Goal: Task Accomplishment & Management: Manage account settings

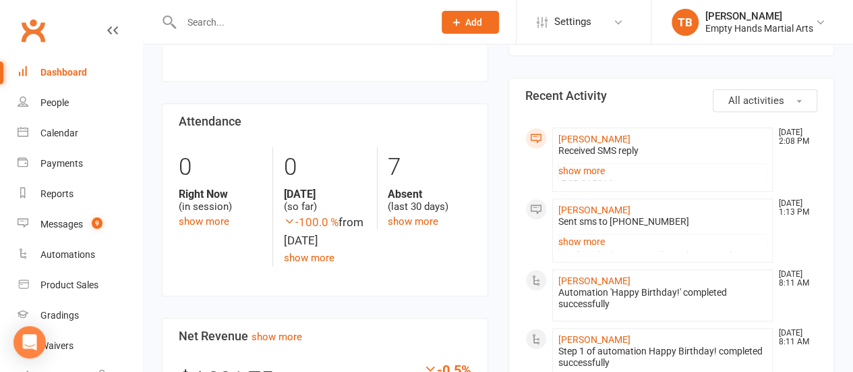
scroll to position [270, 0]
click at [405, 210] on div "7 Absent (last 30 days) show more" at bounding box center [429, 187] width 104 height 82
click at [416, 215] on link "show more" at bounding box center [413, 220] width 51 height 12
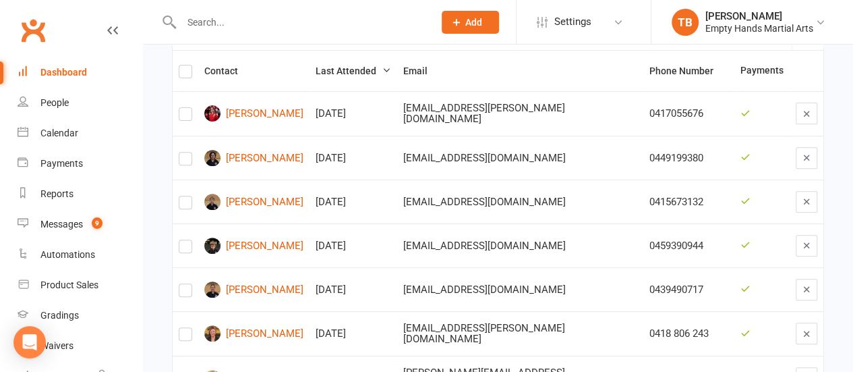
scroll to position [202, 0]
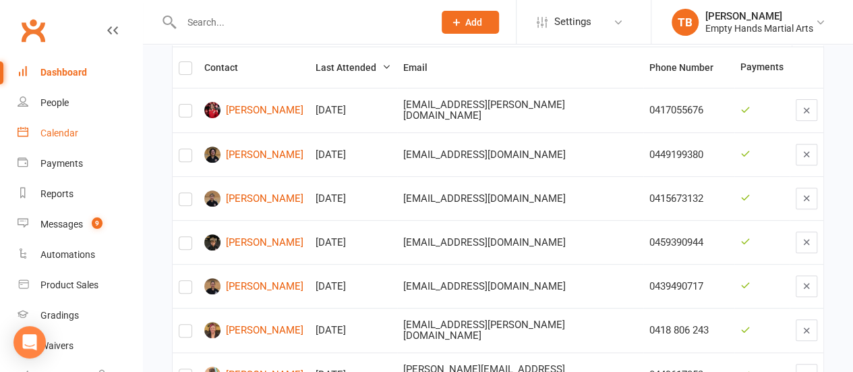
click at [55, 136] on div "Calendar" at bounding box center [59, 133] width 38 height 11
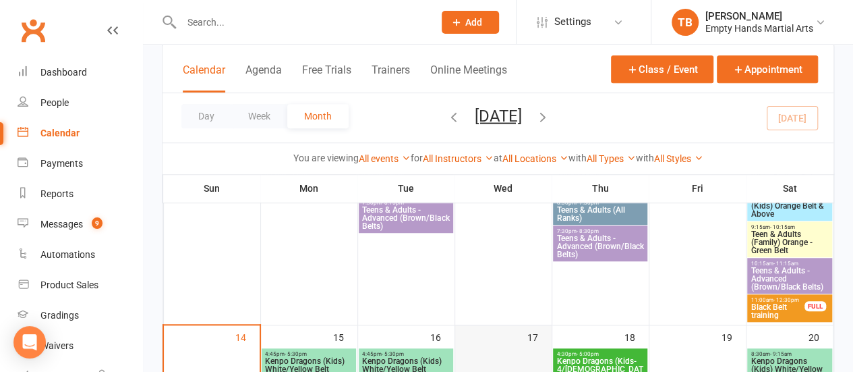
scroll to position [337, 0]
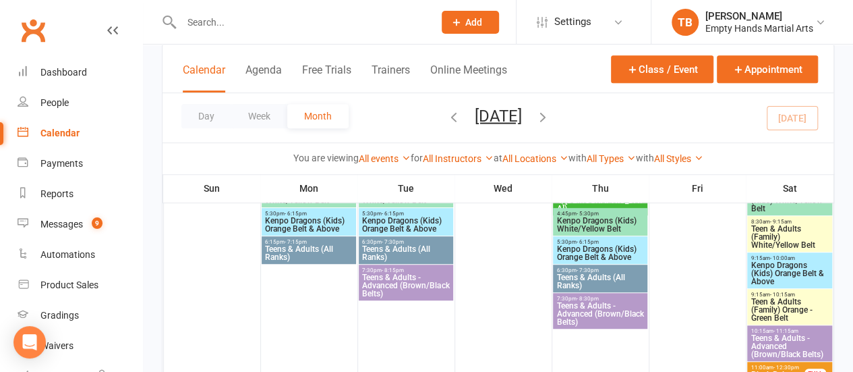
click at [599, 279] on span "Teens & Adults (All Ranks)" at bounding box center [600, 281] width 88 height 16
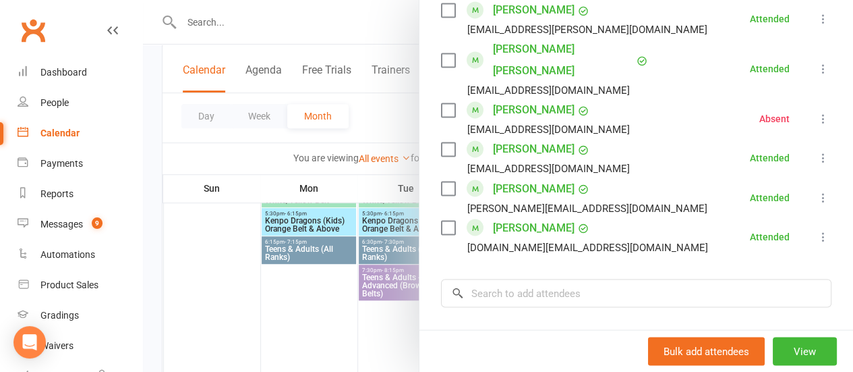
scroll to position [1154, 0]
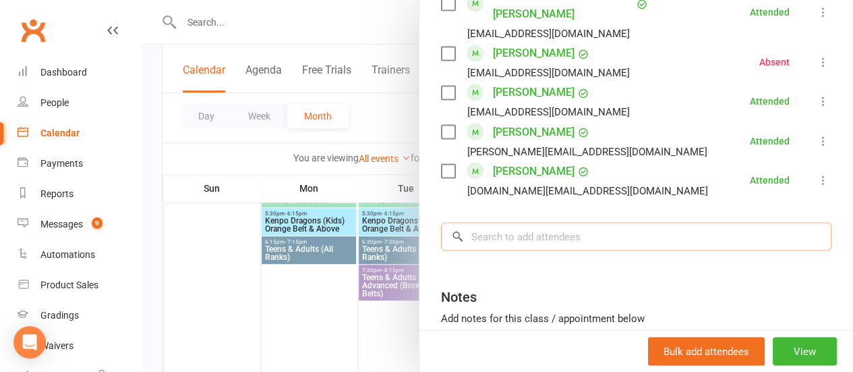
click at [577, 222] on input "search" at bounding box center [636, 236] width 391 height 28
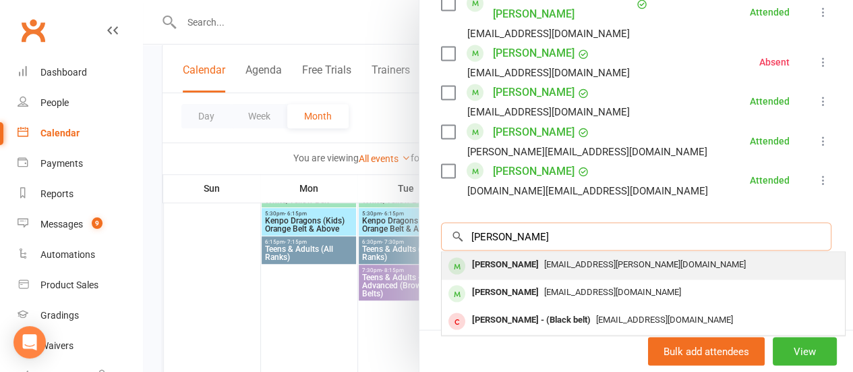
type input "[PERSON_NAME]"
click at [580, 258] on span "[EMAIL_ADDRESS][PERSON_NAME][DOMAIN_NAME]" at bounding box center [645, 263] width 202 height 10
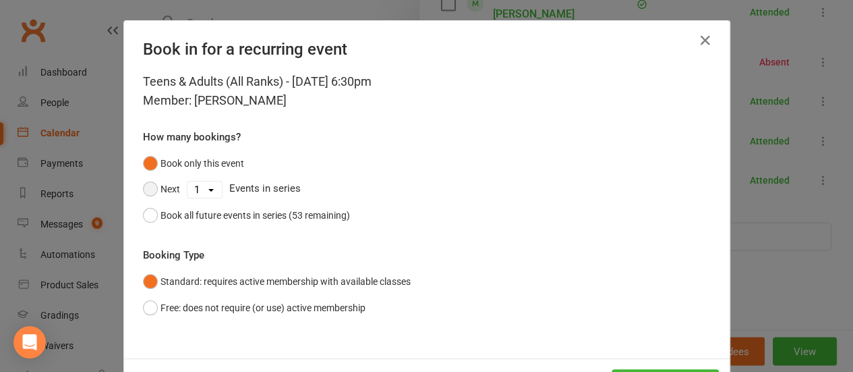
click at [166, 195] on button "Next" at bounding box center [161, 189] width 37 height 26
click at [192, 186] on select "1 2 3 4 5 6 7 8 9 10 11 12 13 14 15 16 17 18 19 20 21 22 23 24 25 26 27 28 29 3…" at bounding box center [205, 189] width 34 height 16
select select "9"
click at [188, 181] on select "1 2 3 4 5 6 7 8 9 10 11 12 13 14 15 16 17 18 19 20 21 22 23 24 25 26 27 28 29 3…" at bounding box center [205, 189] width 34 height 16
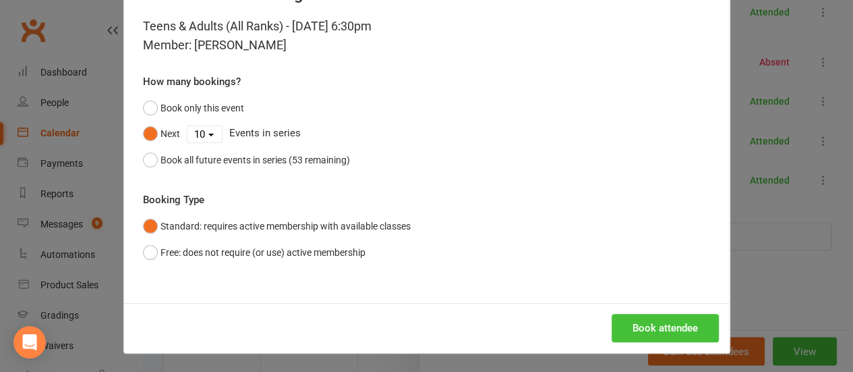
click at [660, 324] on button "Book attendee" at bounding box center [665, 328] width 107 height 28
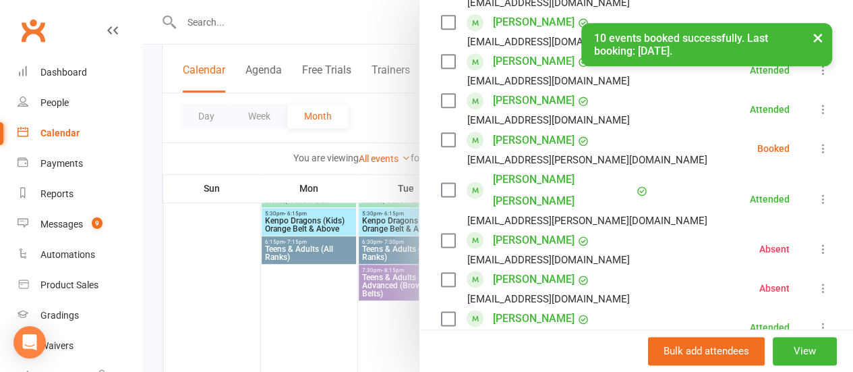
scroll to position [721, 0]
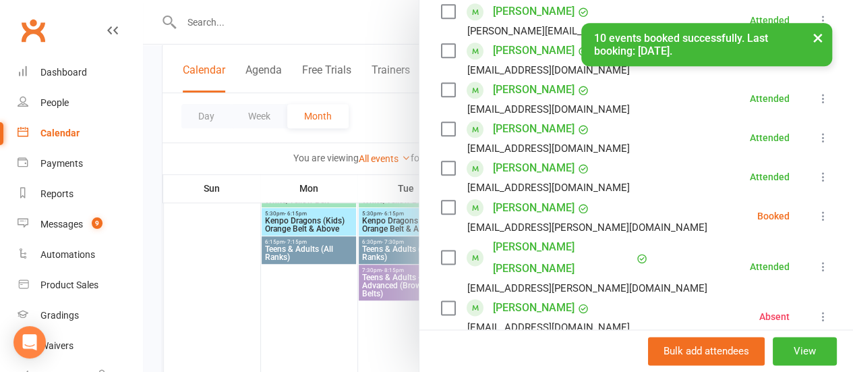
click at [817, 209] on icon at bounding box center [823, 215] width 13 height 13
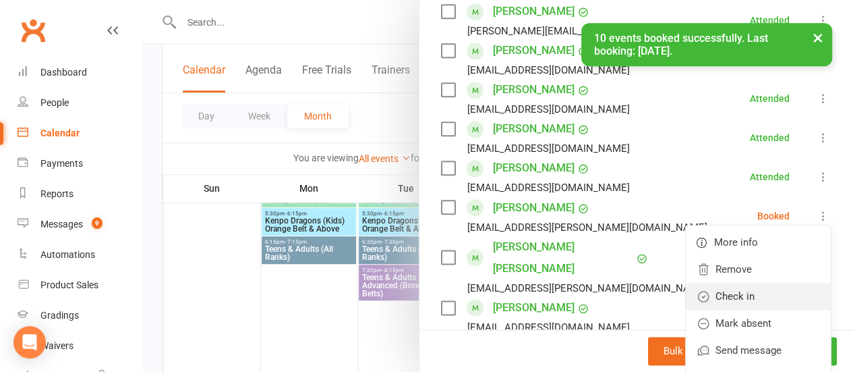
click at [745, 283] on link "Check in" at bounding box center [758, 296] width 145 height 27
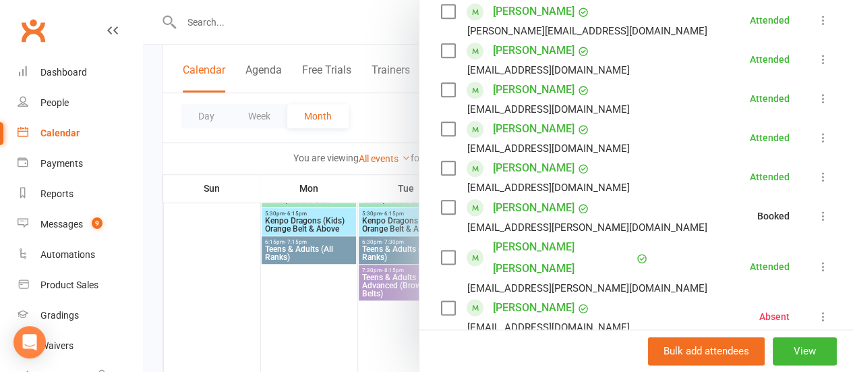
click at [177, 186] on div at bounding box center [498, 186] width 710 height 372
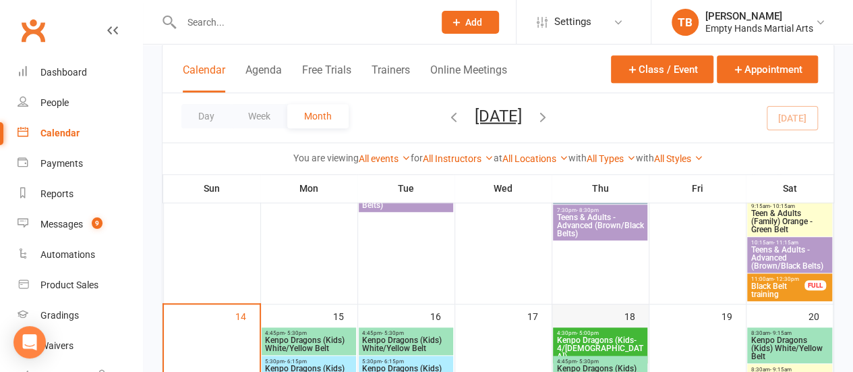
scroll to position [405, 0]
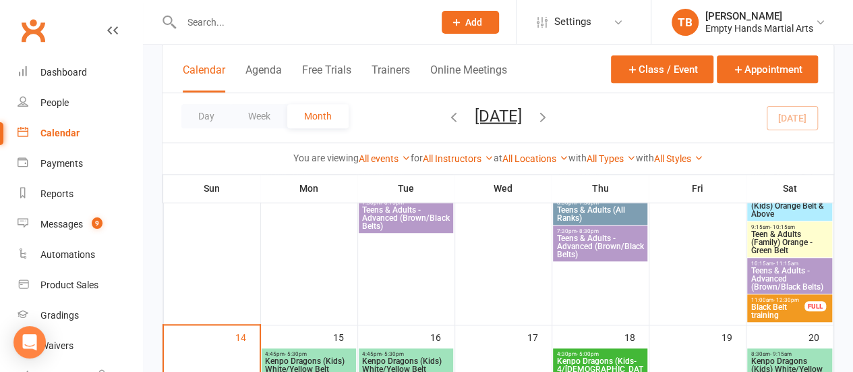
click at [613, 252] on span "Teens & Adults - Advanced (Brown/Black Belts)" at bounding box center [600, 246] width 88 height 24
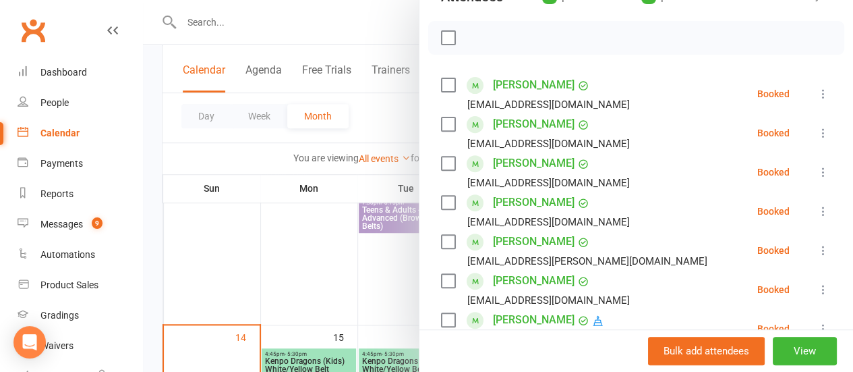
scroll to position [540, 0]
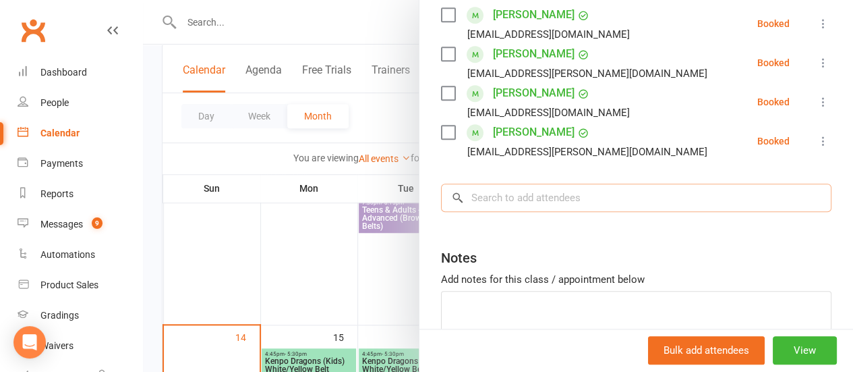
click at [609, 207] on input "search" at bounding box center [636, 198] width 391 height 28
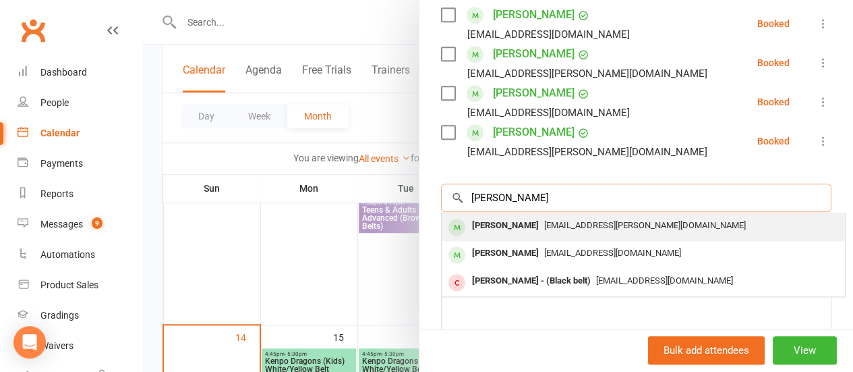
type input "[PERSON_NAME]"
click at [599, 221] on span "[EMAIL_ADDRESS][PERSON_NAME][DOMAIN_NAME]" at bounding box center [645, 225] width 202 height 10
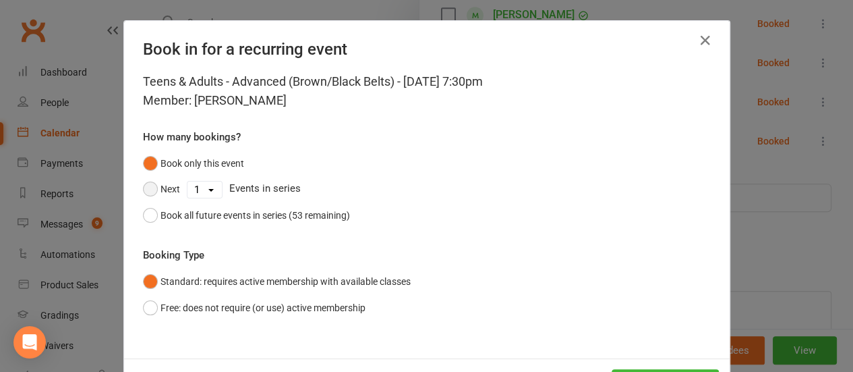
click at [160, 184] on button "Next" at bounding box center [161, 189] width 37 height 26
click at [200, 188] on select "1 2 3 4 5 6 7 8 9 10 11 12 13 14 15 16 17 18 19 20 21 22 23 24 25 26 27 28 29 3…" at bounding box center [205, 189] width 34 height 16
select select "9"
click at [188, 181] on select "1 2 3 4 5 6 7 8 9 10 11 12 13 14 15 16 17 18 19 20 21 22 23 24 25 26 27 28 29 3…" at bounding box center [205, 189] width 34 height 16
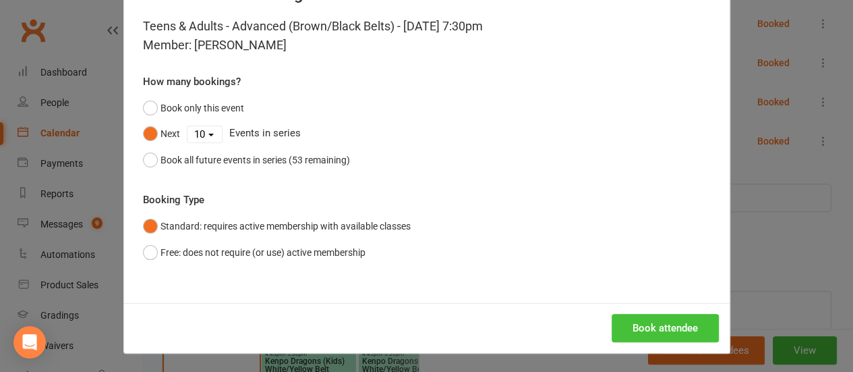
click at [689, 327] on button "Book attendee" at bounding box center [665, 328] width 107 height 28
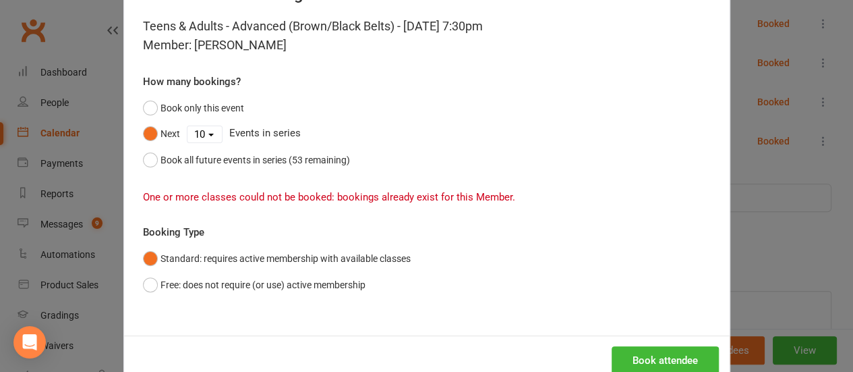
scroll to position [0, 0]
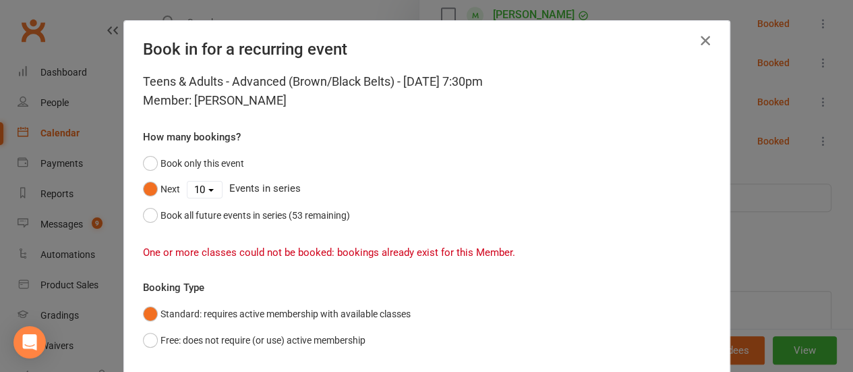
click at [700, 37] on icon "button" at bounding box center [706, 40] width 16 height 16
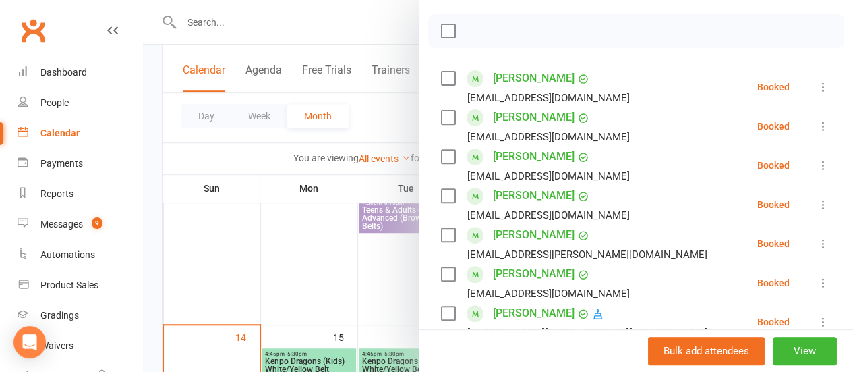
scroll to position [202, 0]
click at [441, 29] on label at bounding box center [447, 30] width 13 height 13
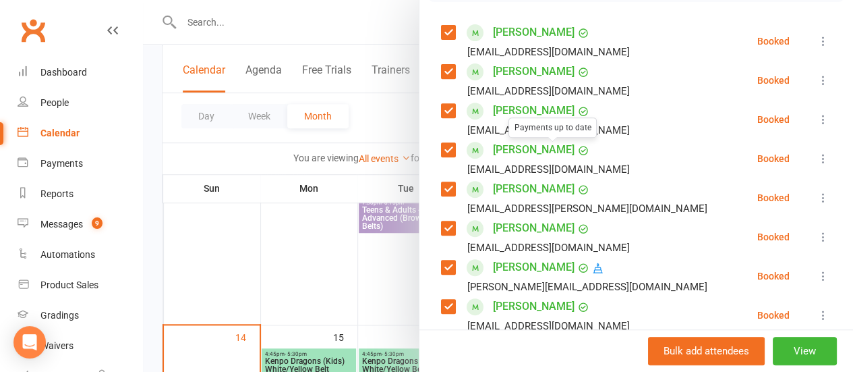
scroll to position [270, 0]
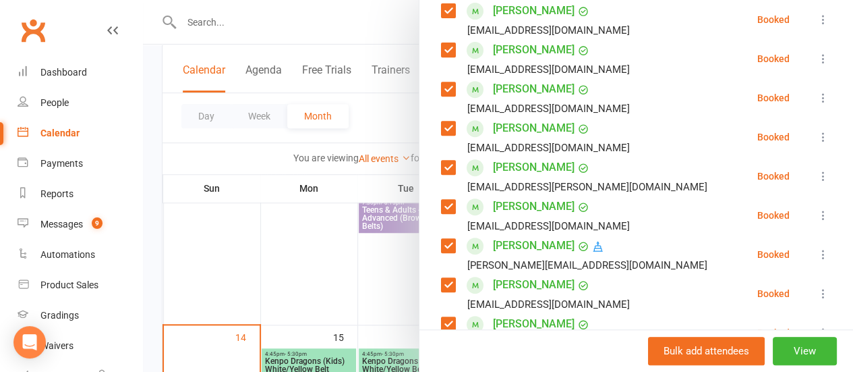
click at [441, 87] on label at bounding box center [447, 88] width 13 height 13
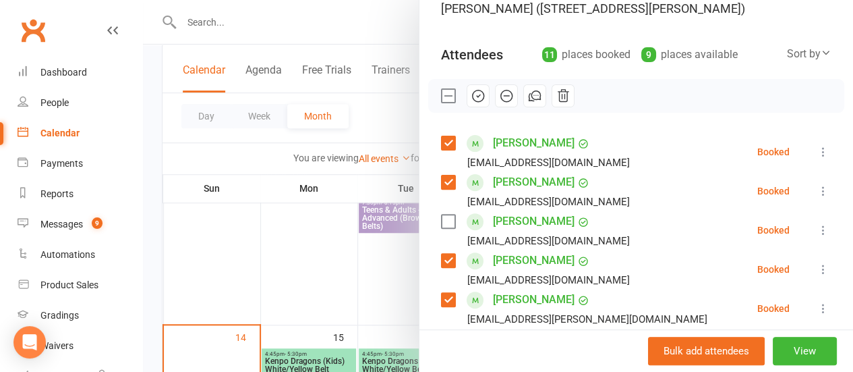
scroll to position [135, 0]
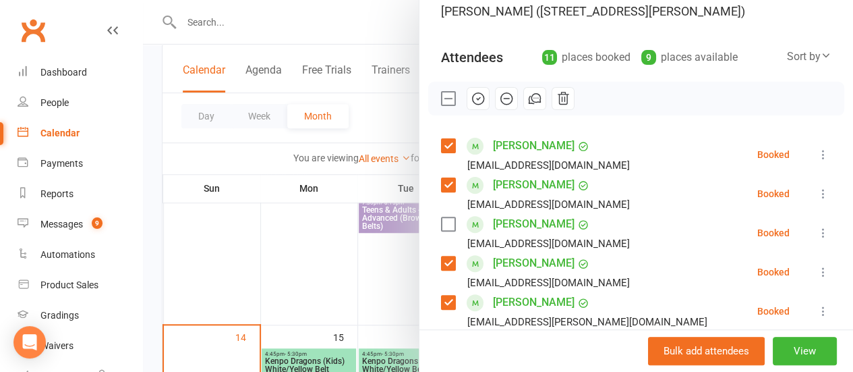
click at [476, 99] on button "button" at bounding box center [478, 98] width 23 height 23
click at [817, 226] on icon at bounding box center [823, 232] width 13 height 13
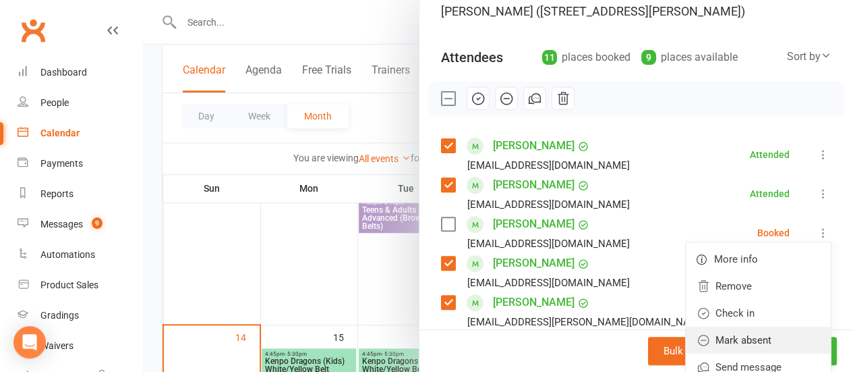
click at [758, 333] on link "Mark absent" at bounding box center [758, 340] width 145 height 27
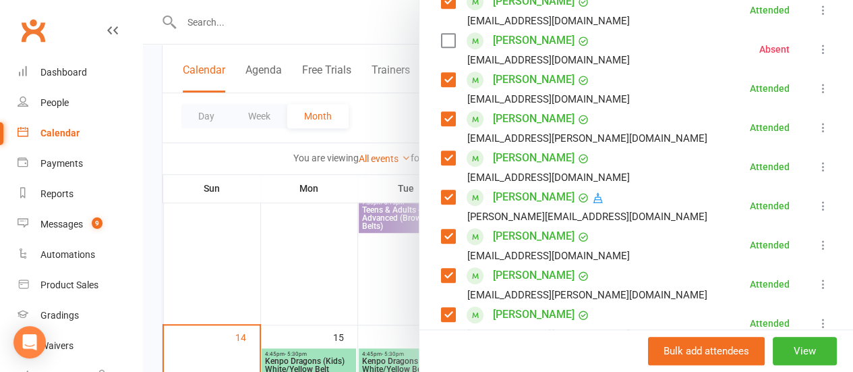
scroll to position [405, 0]
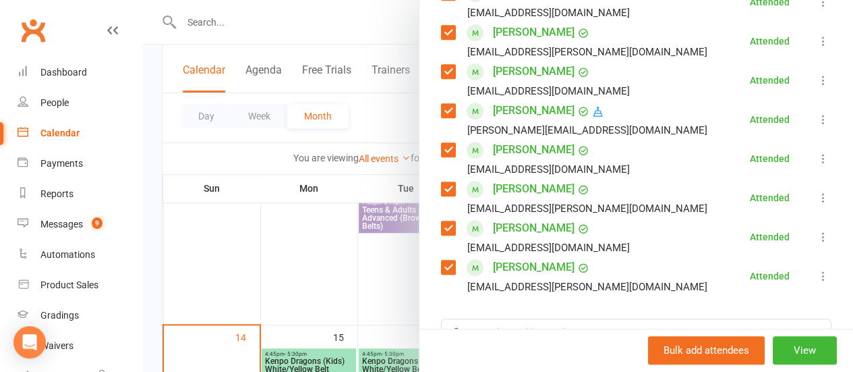
click at [378, 119] on div at bounding box center [498, 186] width 710 height 372
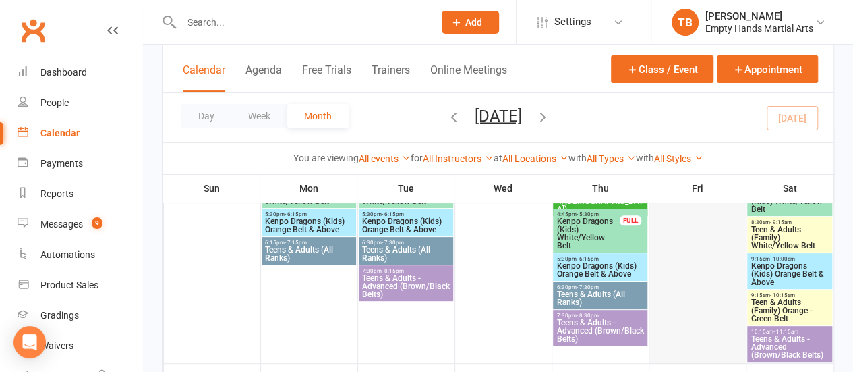
scroll to position [135, 0]
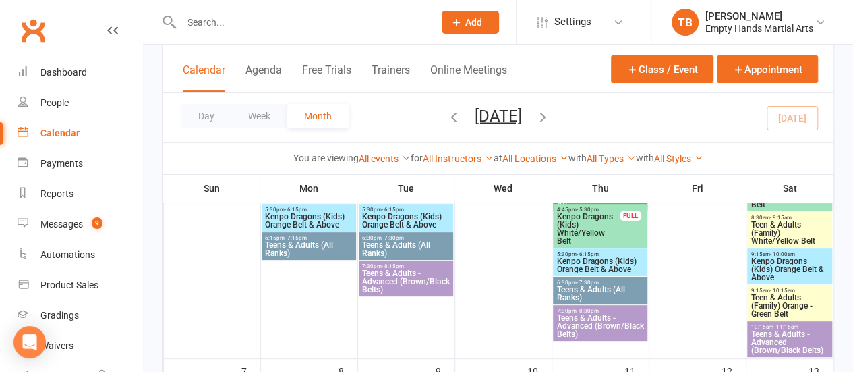
click at [609, 315] on span "Teens & Adults - Advanced (Brown/Black Belts)" at bounding box center [600, 326] width 88 height 24
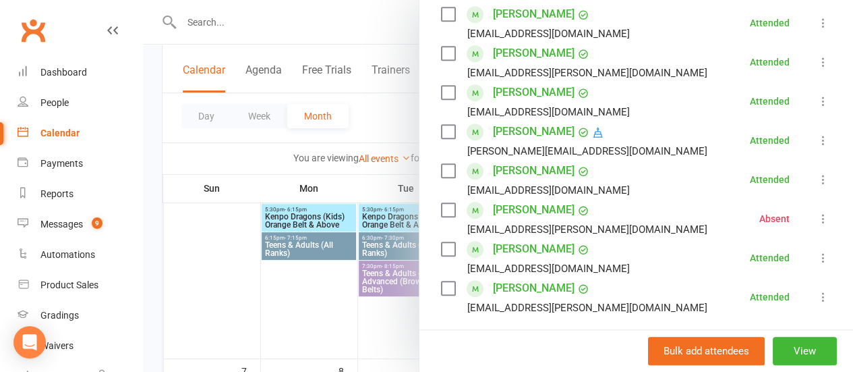
scroll to position [405, 0]
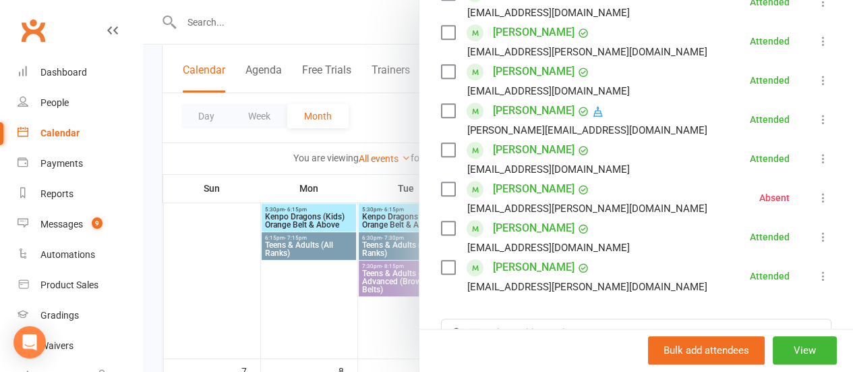
click at [355, 179] on div at bounding box center [498, 186] width 710 height 372
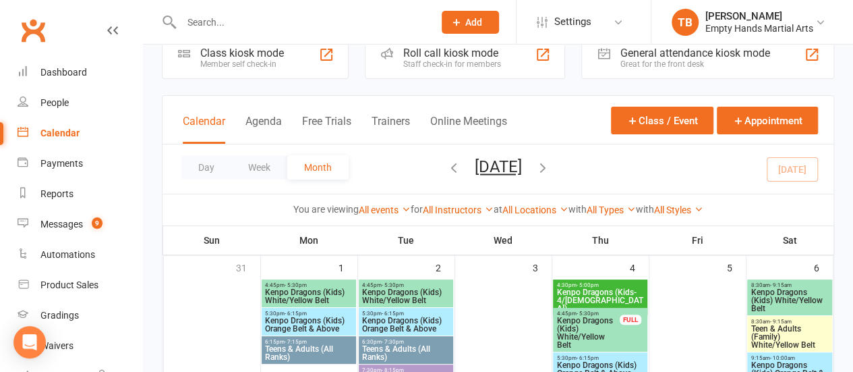
scroll to position [0, 0]
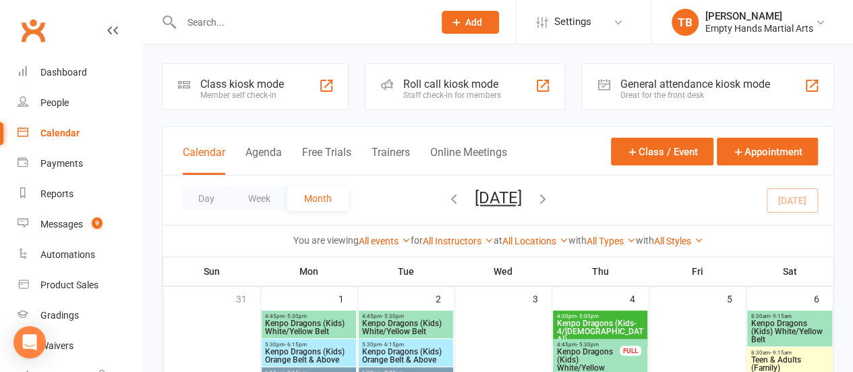
click at [447, 196] on icon "button" at bounding box center [454, 198] width 15 height 15
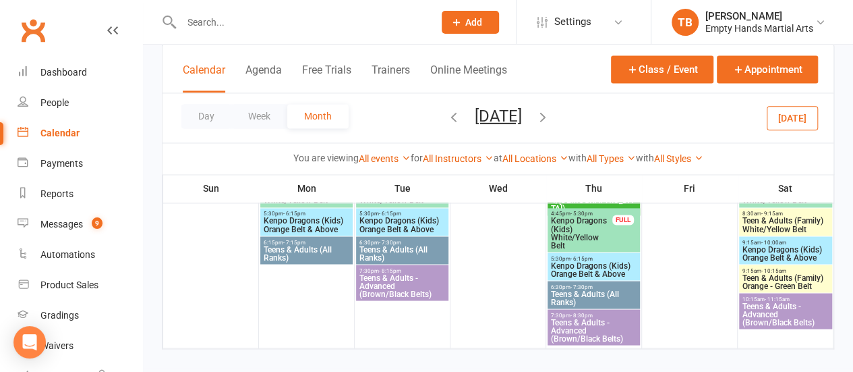
scroll to position [1069, 0]
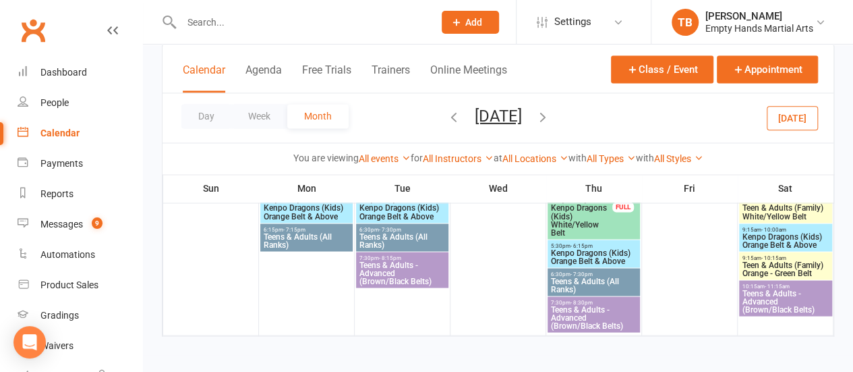
click at [588, 277] on span "Teens & Adults (All Ranks)" at bounding box center [594, 285] width 87 height 16
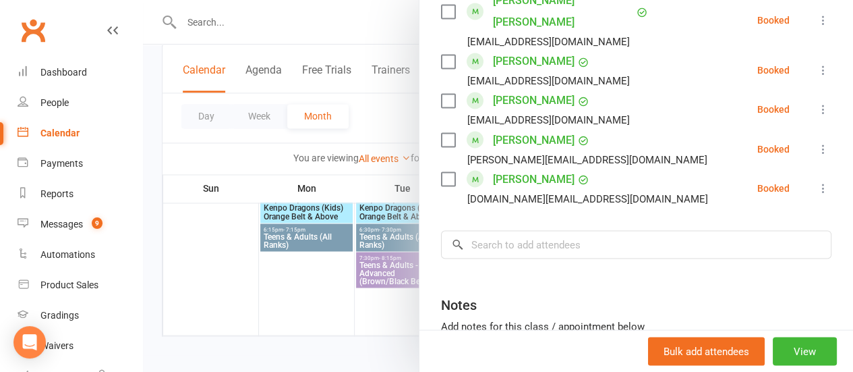
scroll to position [1147, 0]
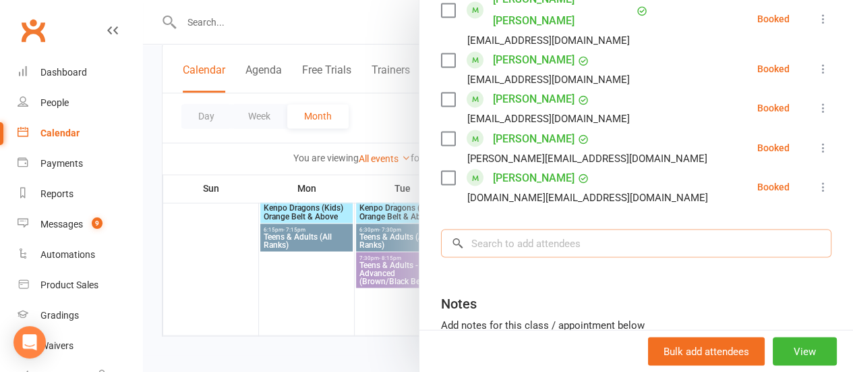
click at [545, 229] on input "search" at bounding box center [636, 243] width 391 height 28
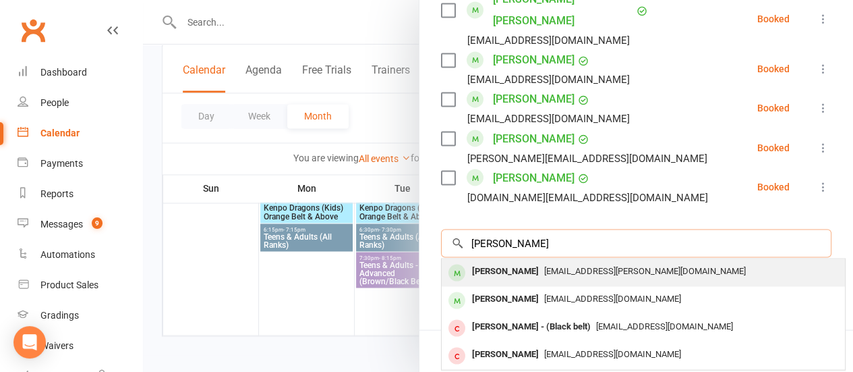
type input "[PERSON_NAME]"
click at [544, 265] on span "[EMAIL_ADDRESS][PERSON_NAME][DOMAIN_NAME]" at bounding box center [645, 270] width 202 height 10
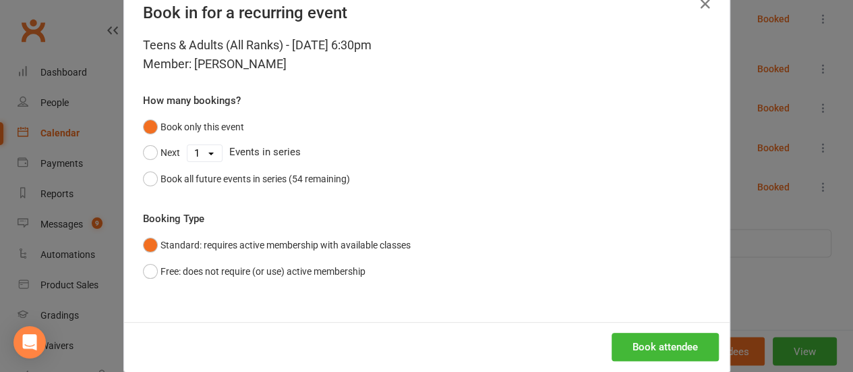
scroll to position [55, 0]
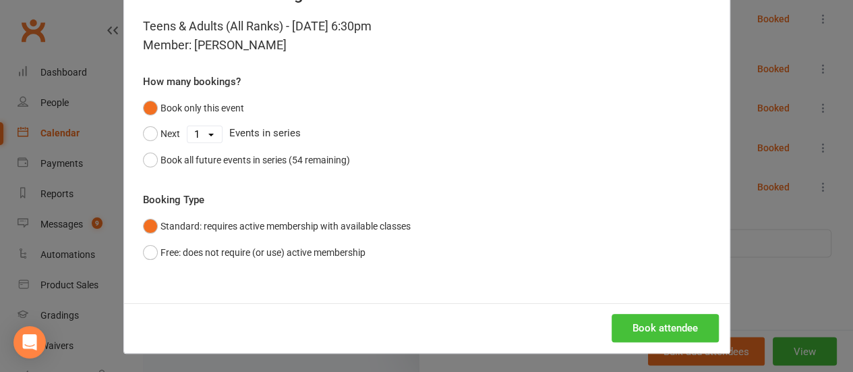
click at [641, 316] on button "Book attendee" at bounding box center [665, 328] width 107 height 28
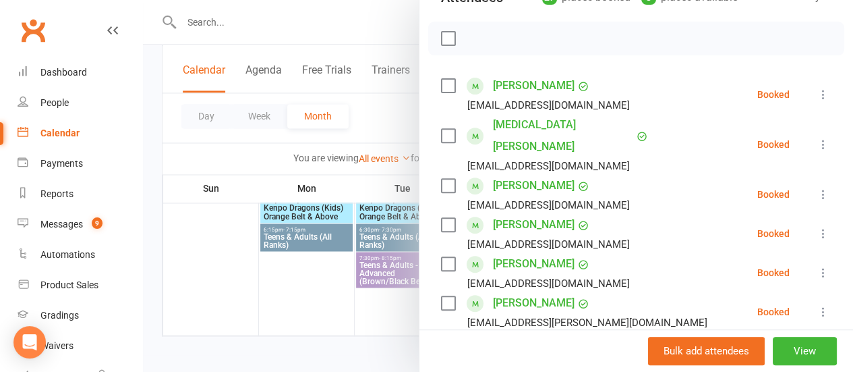
scroll to position [174, 0]
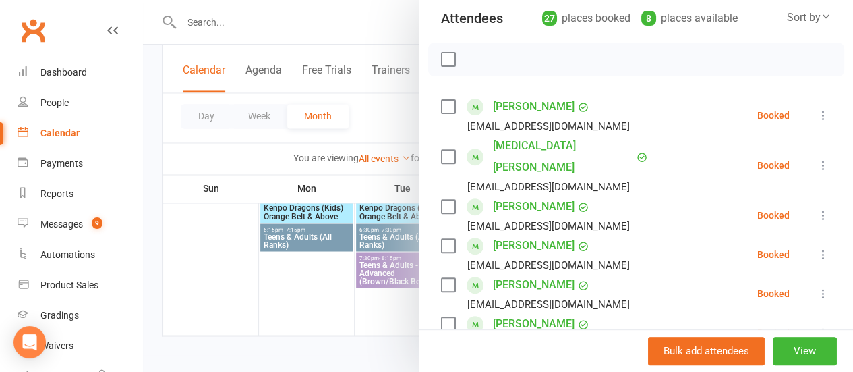
click at [441, 59] on label at bounding box center [447, 59] width 13 height 13
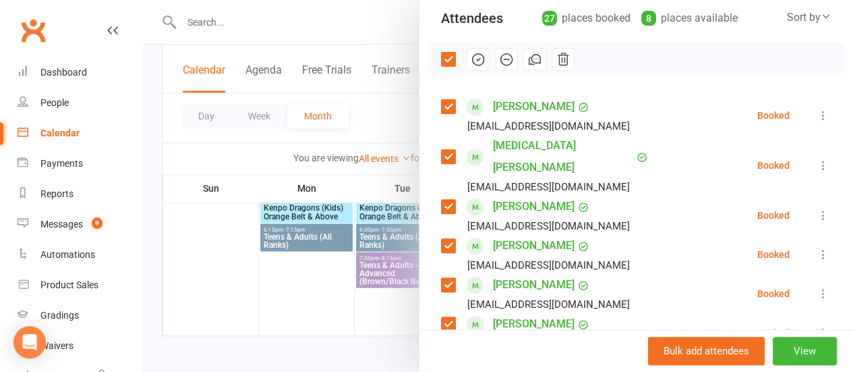
click at [441, 107] on label at bounding box center [447, 106] width 13 height 13
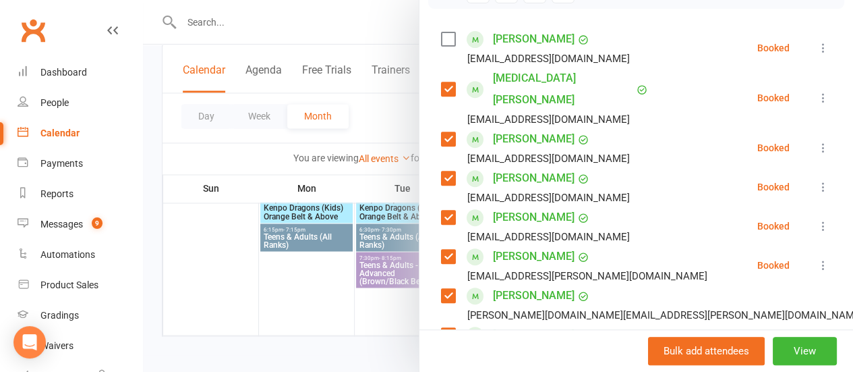
scroll to position [309, 0]
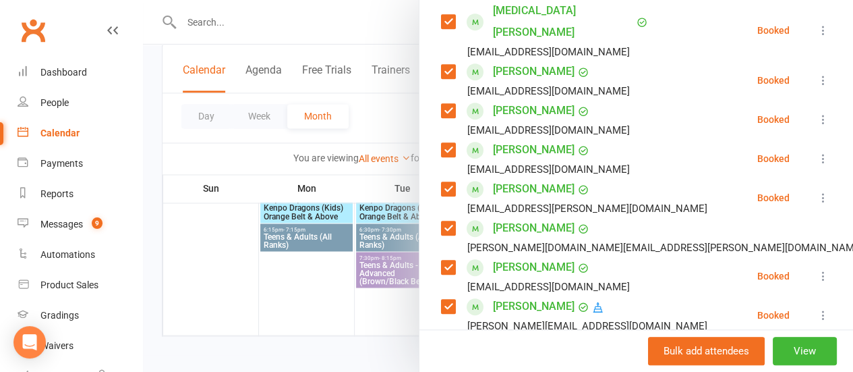
click at [441, 104] on label at bounding box center [447, 110] width 13 height 13
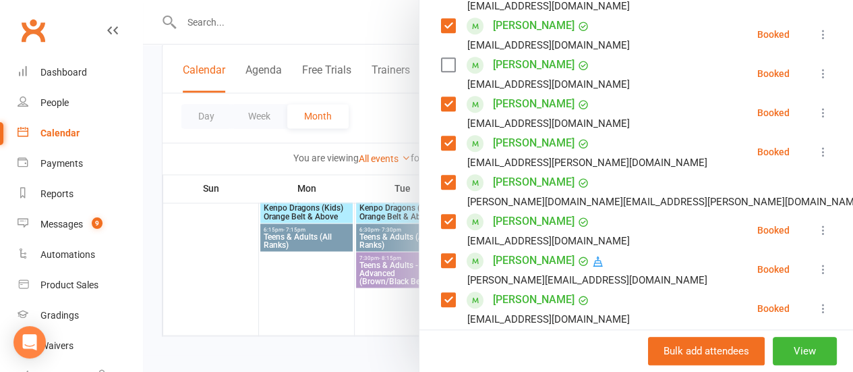
scroll to position [376, 0]
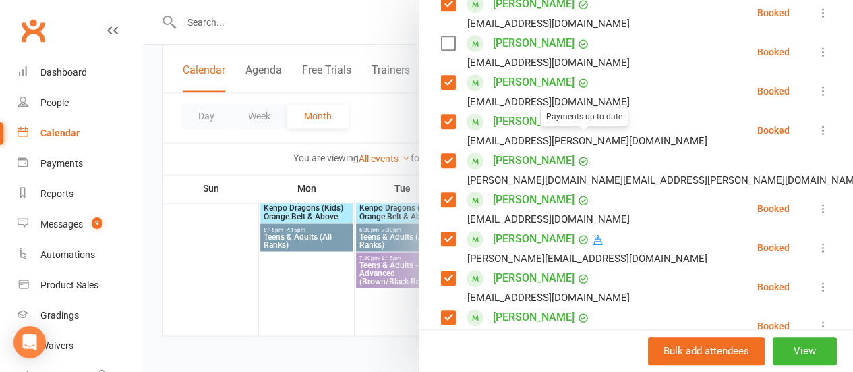
click at [441, 115] on label at bounding box center [447, 121] width 13 height 13
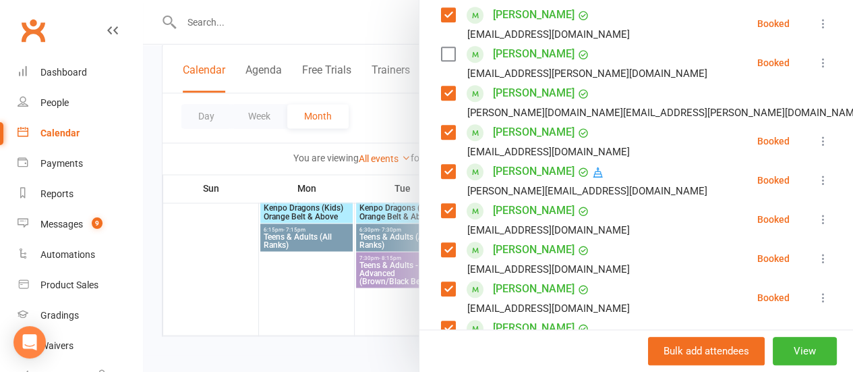
scroll to position [511, 0]
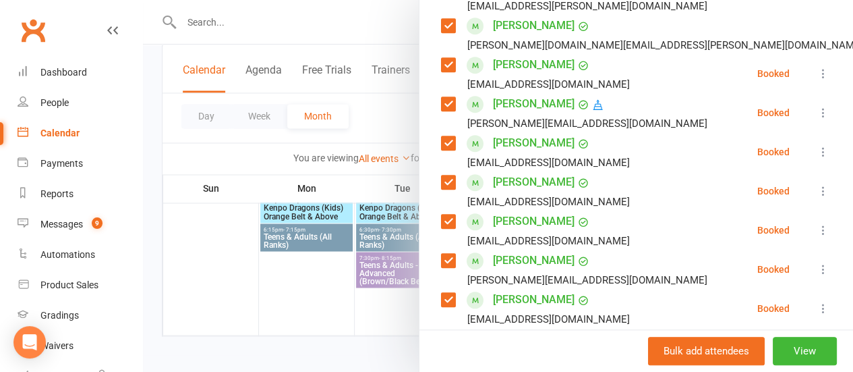
click at [441, 175] on label at bounding box center [447, 181] width 13 height 13
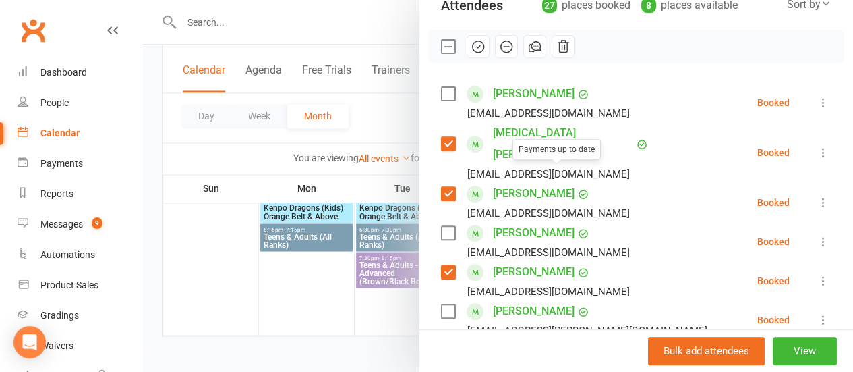
scroll to position [107, 0]
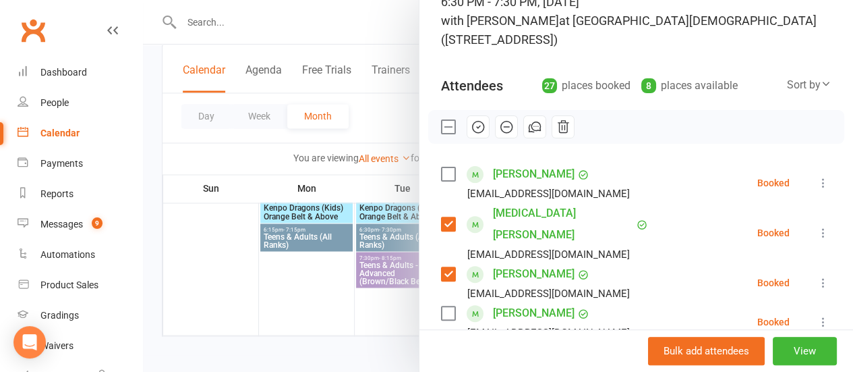
click at [474, 133] on icon "button" at bounding box center [478, 126] width 15 height 15
click at [441, 123] on label at bounding box center [447, 126] width 13 height 13
click at [443, 174] on label at bounding box center [447, 173] width 13 height 13
drag, startPoint x: 441, startPoint y: 296, endPoint x: 521, endPoint y: 261, distance: 87.0
click at [441, 306] on label at bounding box center [447, 312] width 13 height 13
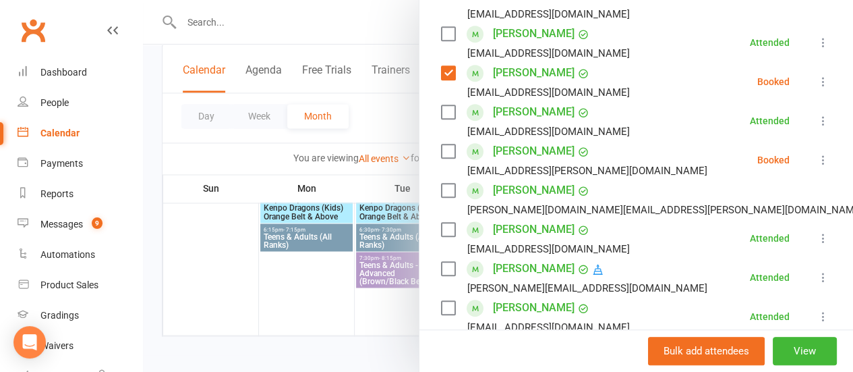
scroll to position [376, 0]
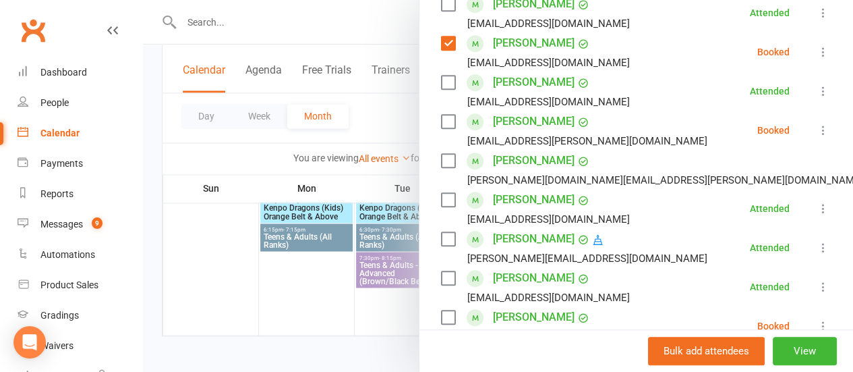
click at [441, 115] on label at bounding box center [447, 121] width 13 height 13
click at [444, 306] on div "[PERSON_NAME] [EMAIL_ADDRESS][DOMAIN_NAME]" at bounding box center [538, 325] width 194 height 39
click at [441, 310] on label at bounding box center [447, 316] width 13 height 13
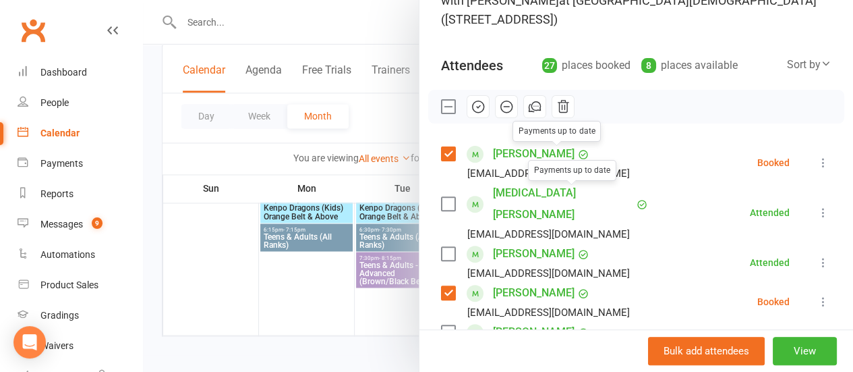
scroll to position [107, 0]
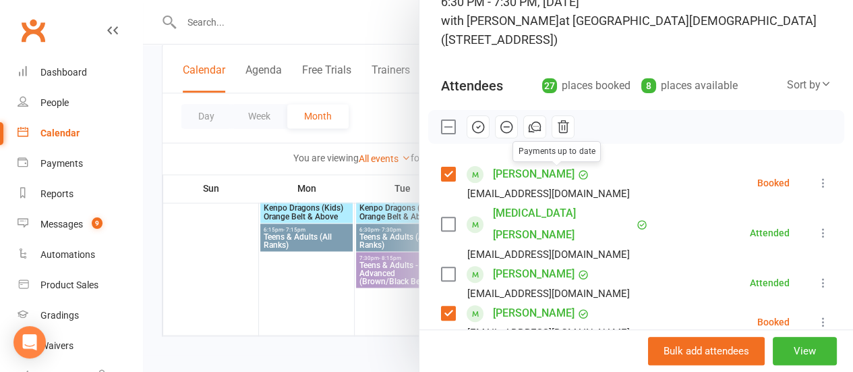
click at [499, 122] on icon "button" at bounding box center [506, 126] width 15 height 15
click at [368, 106] on div at bounding box center [498, 186] width 710 height 372
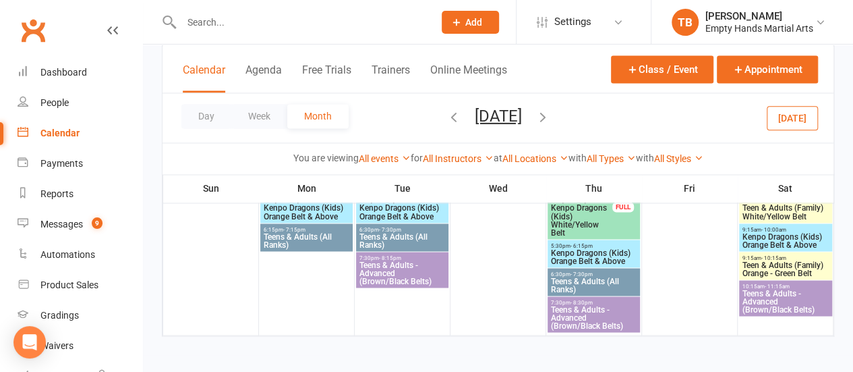
click at [602, 307] on span "Teens & Adults - Advanced (Brown/Black Belts)" at bounding box center [594, 317] width 87 height 24
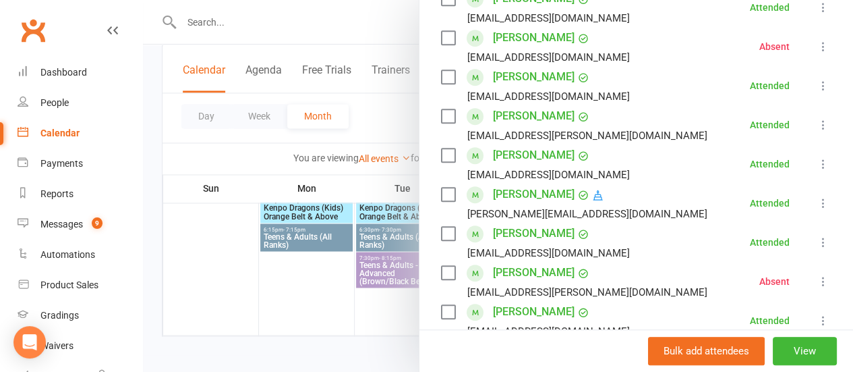
scroll to position [337, 0]
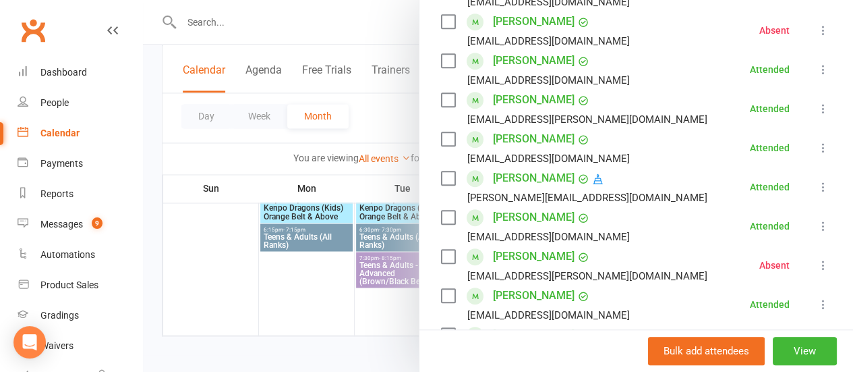
click at [368, 184] on div at bounding box center [498, 186] width 710 height 372
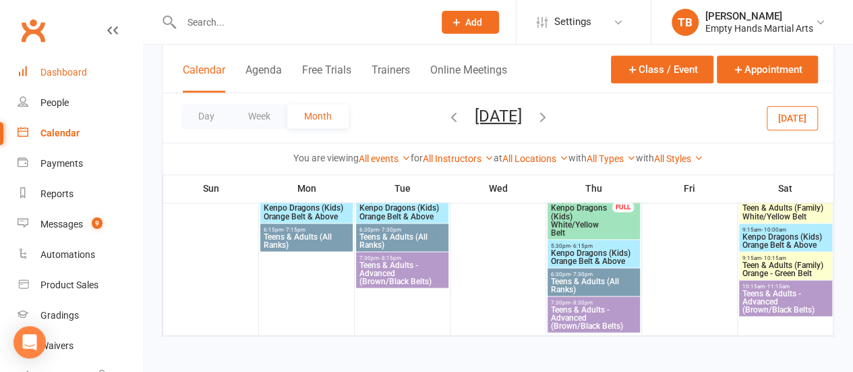
click at [59, 69] on div "Dashboard" at bounding box center [63, 72] width 47 height 11
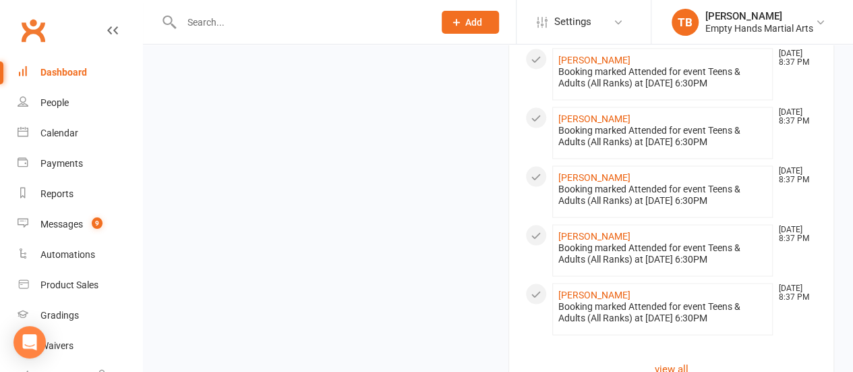
scroll to position [1283, 0]
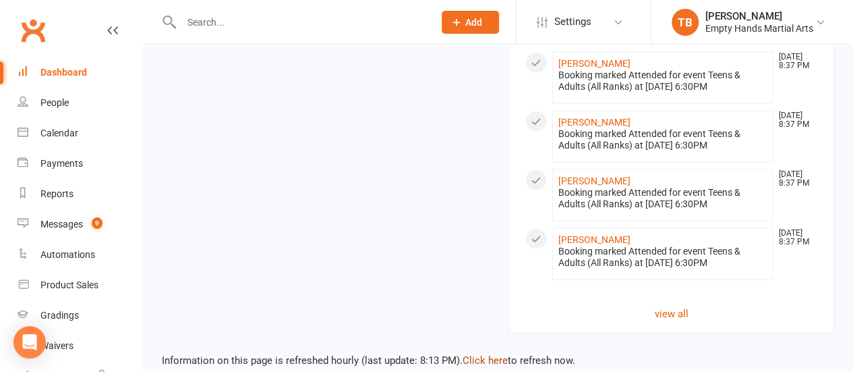
click at [490, 354] on link "Click here" at bounding box center [485, 360] width 45 height 12
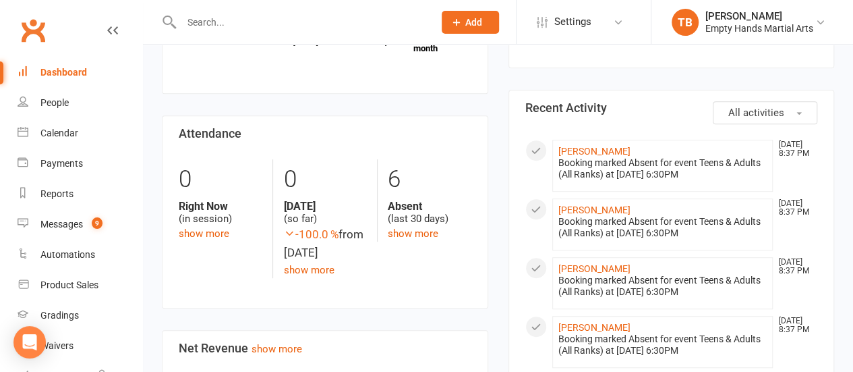
scroll to position [136, 0]
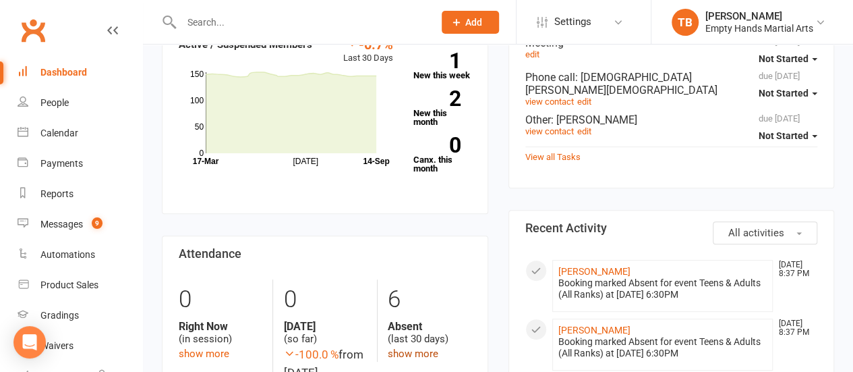
click at [412, 351] on link "show more" at bounding box center [413, 353] width 51 height 12
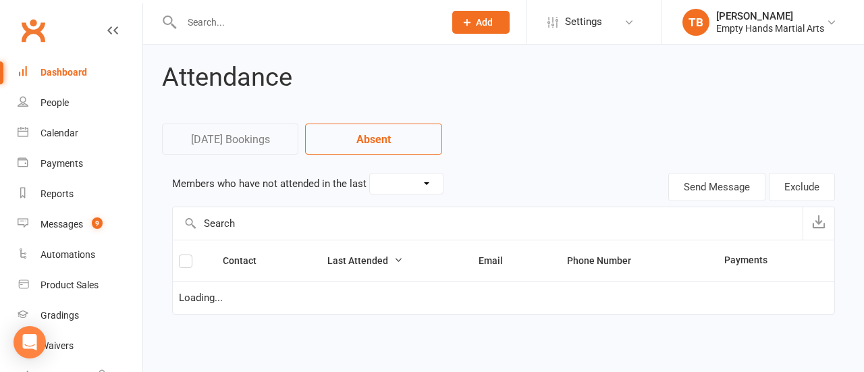
select select "30"
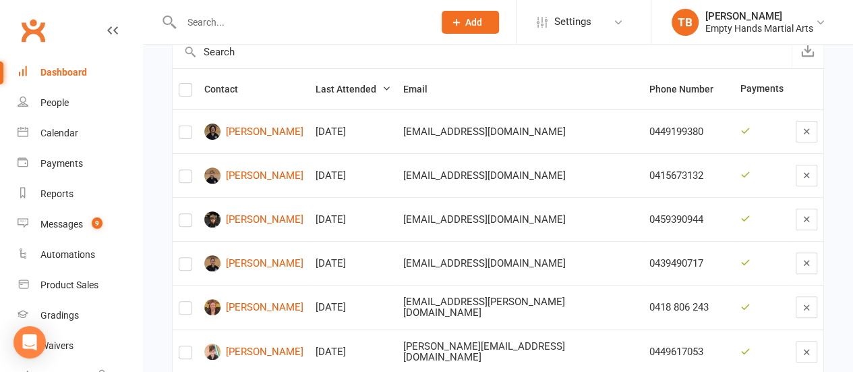
scroll to position [202, 0]
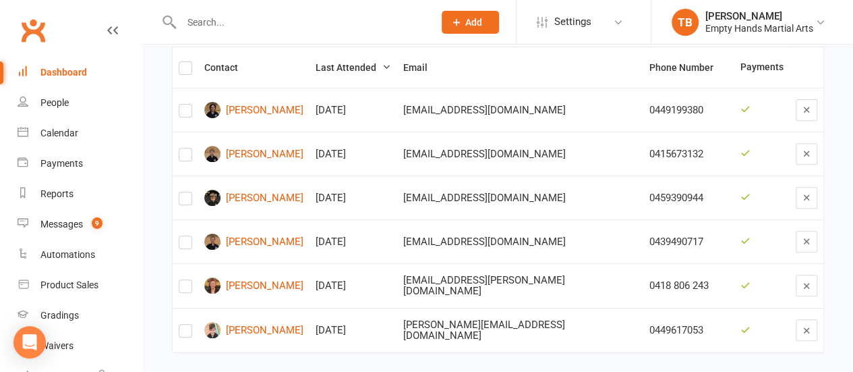
click at [61, 74] on div "Dashboard" at bounding box center [63, 72] width 47 height 11
